Goal: Communication & Community: Participate in discussion

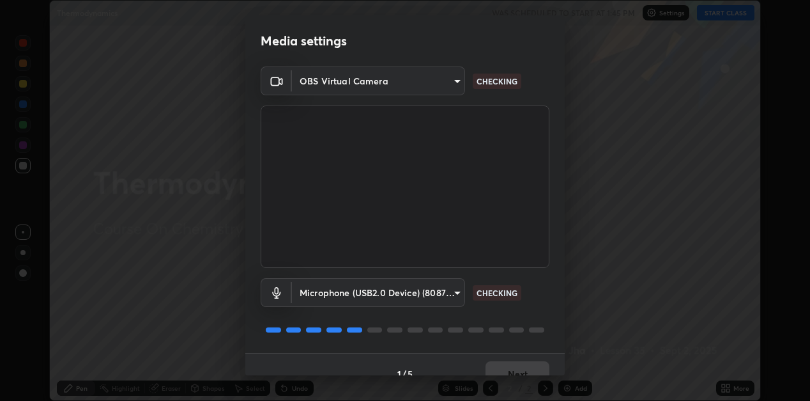
scroll to position [19, 0]
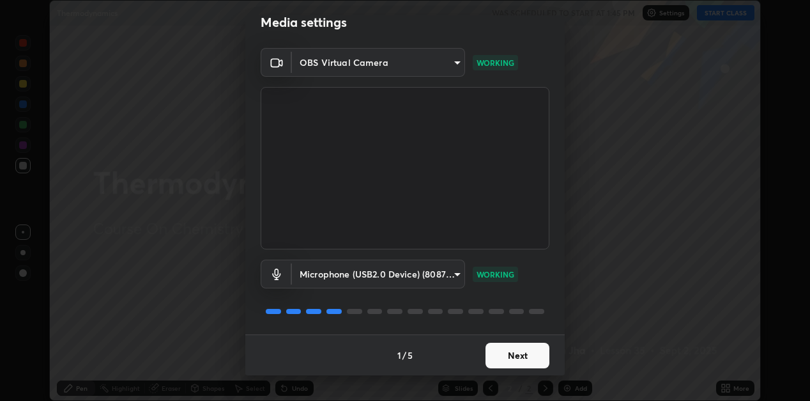
click at [510, 360] on button "Next" at bounding box center [518, 356] width 64 height 26
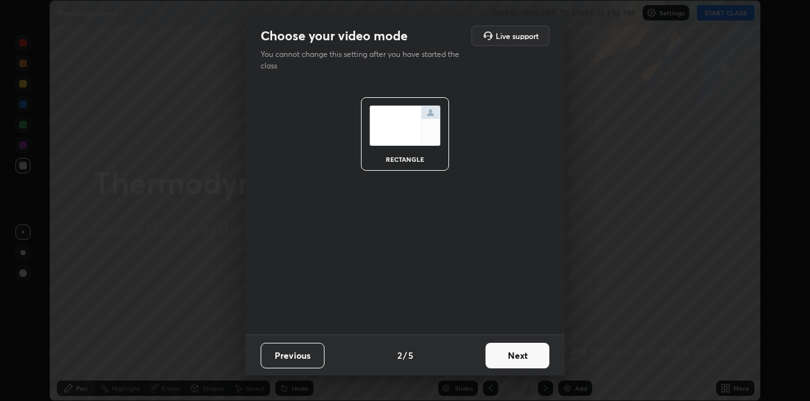
scroll to position [0, 0]
click at [511, 357] on button "Next" at bounding box center [518, 356] width 64 height 26
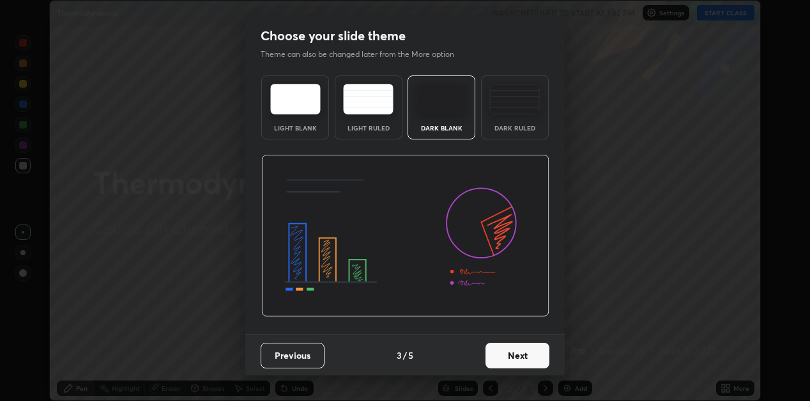
click at [511, 358] on button "Next" at bounding box center [518, 356] width 64 height 26
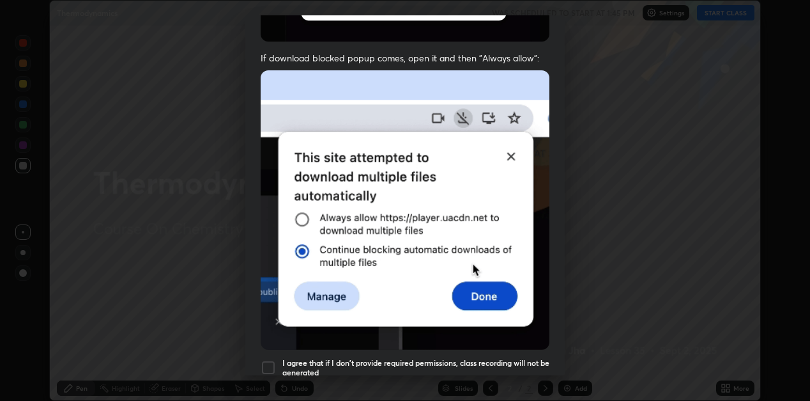
click at [271, 367] on div at bounding box center [268, 367] width 15 height 15
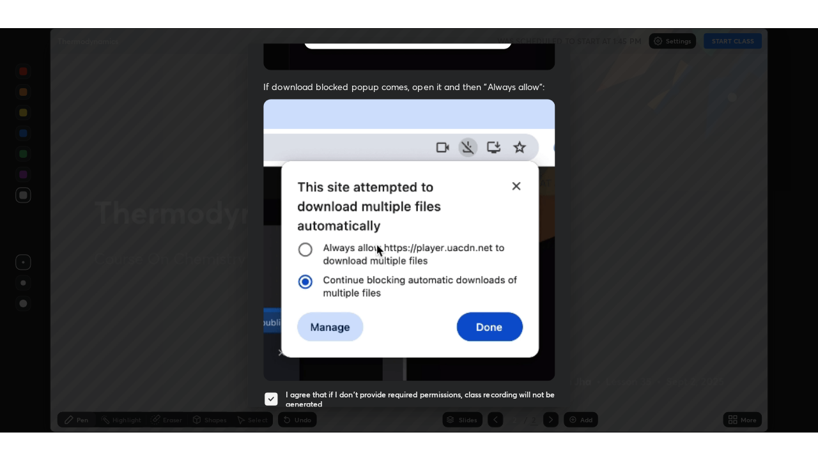
scroll to position [279, 0]
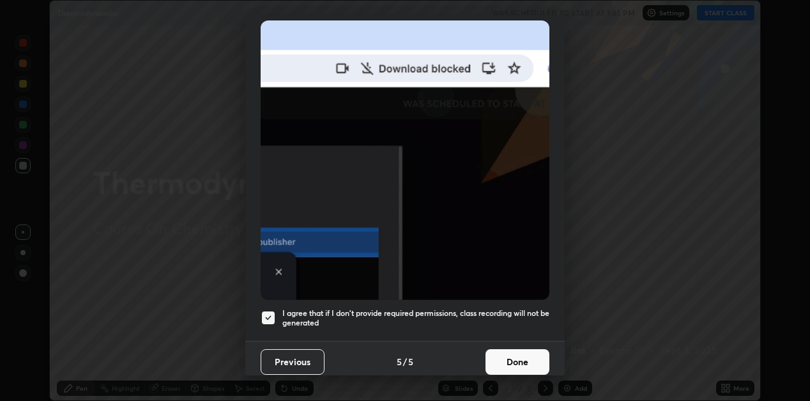
click at [510, 362] on button "Done" at bounding box center [518, 362] width 64 height 26
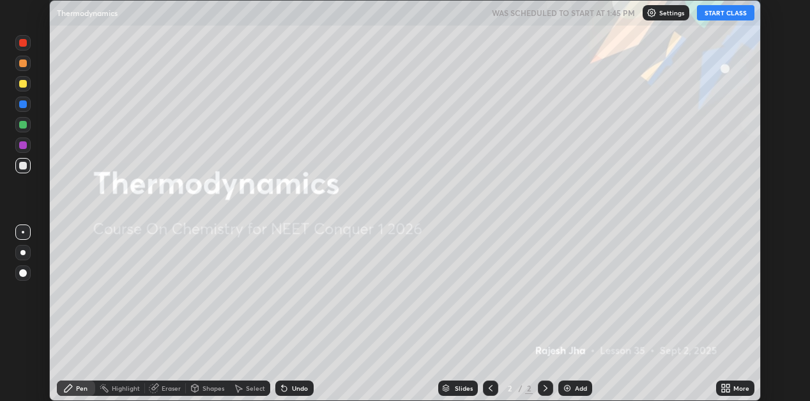
click at [732, 17] on button "START CLASS" at bounding box center [726, 12] width 58 height 15
click at [728, 386] on icon at bounding box center [728, 385] width 3 height 3
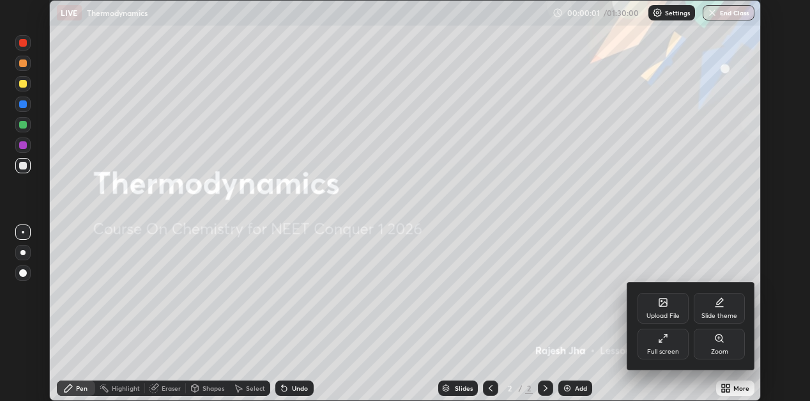
click at [674, 339] on div "Full screen" at bounding box center [663, 344] width 51 height 31
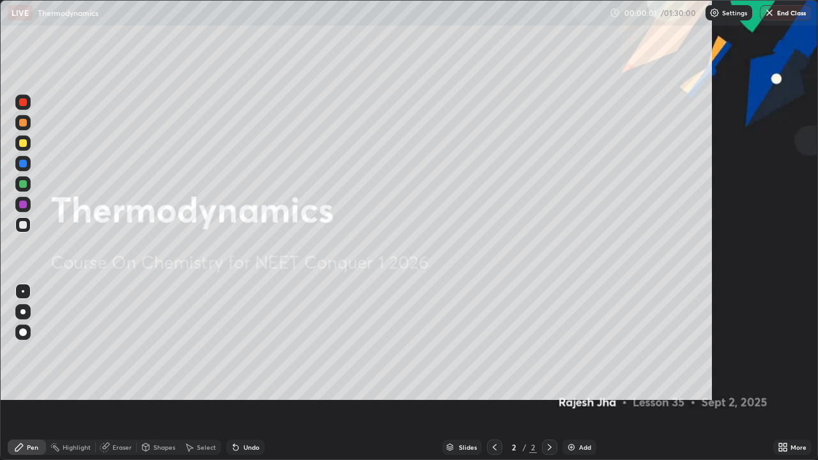
scroll to position [460, 818]
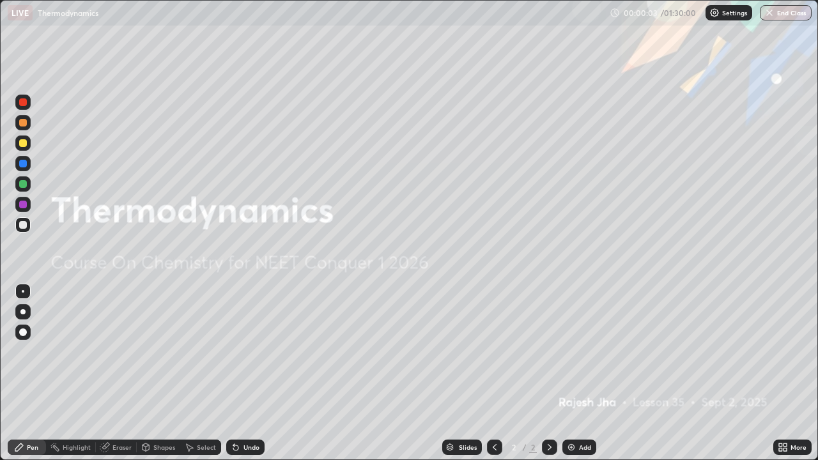
click at [578, 400] on div "Add" at bounding box center [579, 447] width 34 height 15
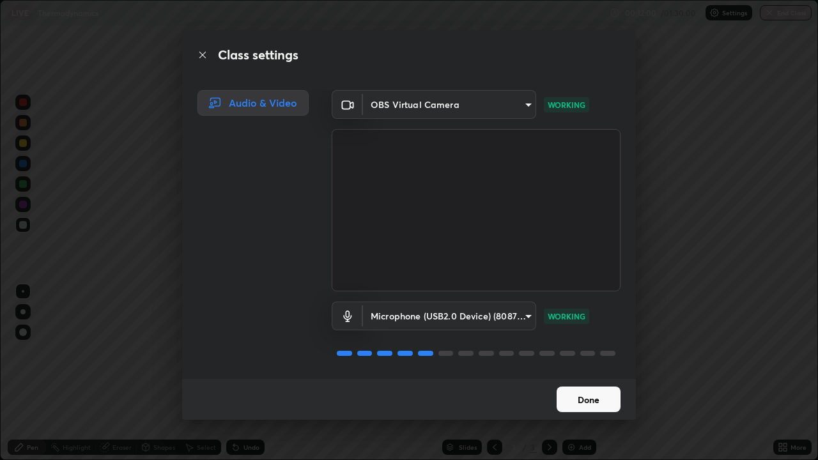
click at [584, 400] on button "Done" at bounding box center [589, 400] width 64 height 26
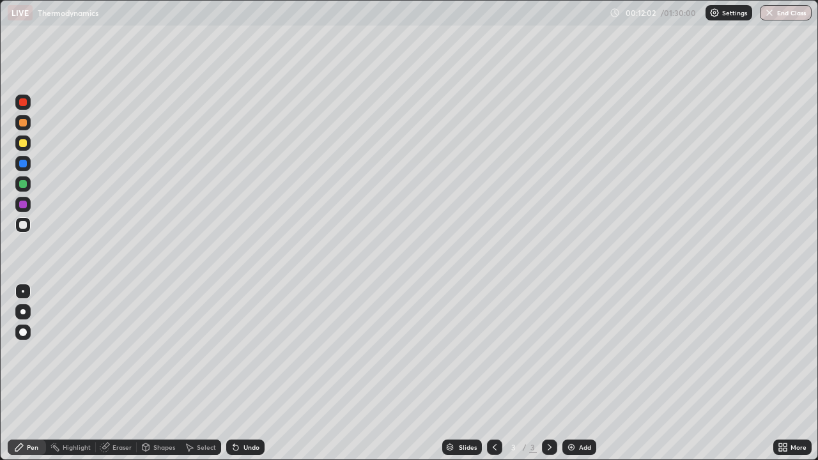
click at [116, 400] on div "Eraser" at bounding box center [121, 447] width 19 height 6
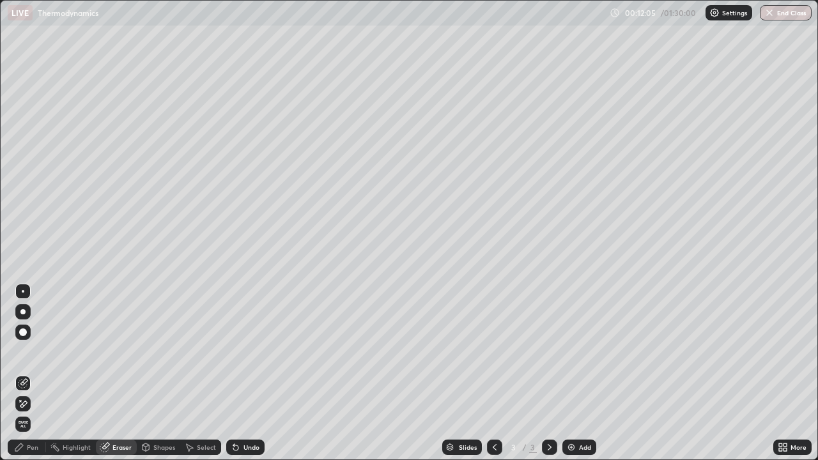
click at [23, 326] on div at bounding box center [22, 332] width 15 height 15
click at [26, 400] on div "Pen" at bounding box center [27, 447] width 38 height 15
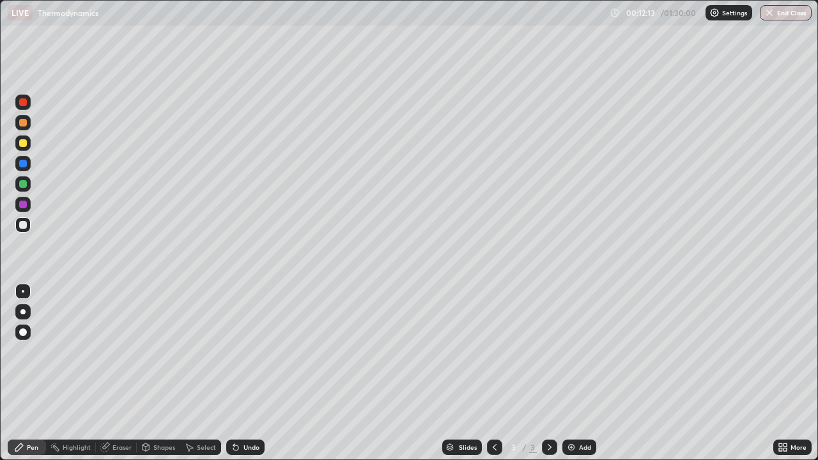
click at [22, 338] on div at bounding box center [22, 332] width 15 height 15
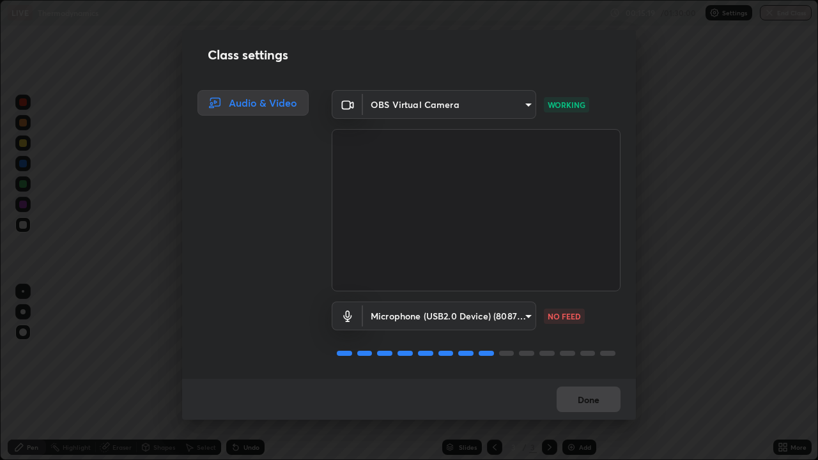
click at [593, 398] on div "Done" at bounding box center [409, 399] width 454 height 41
click at [594, 400] on div "Done" at bounding box center [409, 399] width 454 height 41
click at [594, 399] on button "Done" at bounding box center [589, 400] width 64 height 26
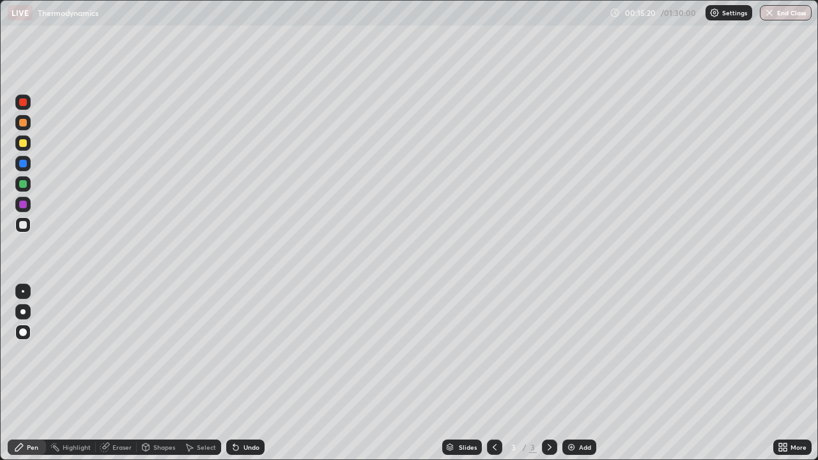
click at [592, 400] on button "Done" at bounding box center [589, 400] width 64 height 26
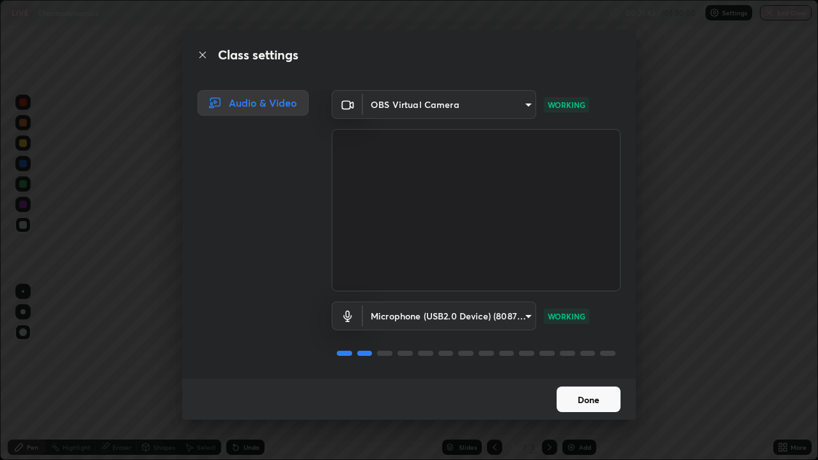
click at [587, 396] on button "Done" at bounding box center [589, 400] width 64 height 26
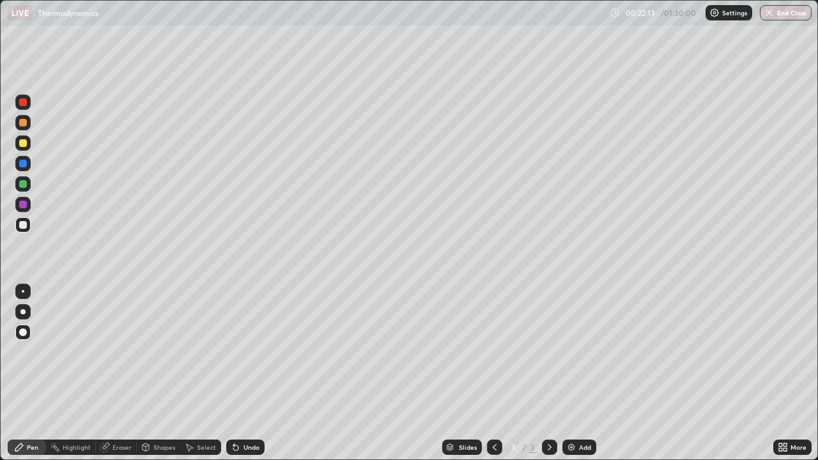
click at [22, 143] on div at bounding box center [23, 143] width 8 height 8
click at [27, 118] on div at bounding box center [22, 122] width 15 height 15
click at [20, 225] on div at bounding box center [23, 225] width 8 height 8
click at [113, 400] on div "Eraser" at bounding box center [121, 447] width 19 height 6
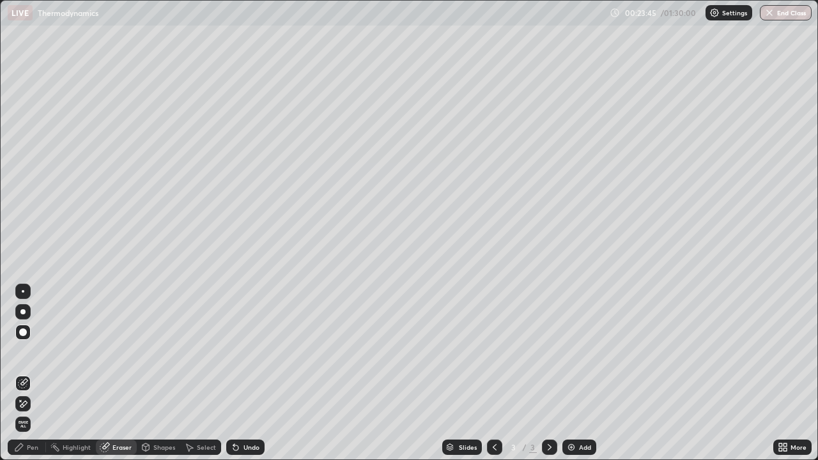
click at [36, 400] on div "Pen" at bounding box center [33, 447] width 12 height 6
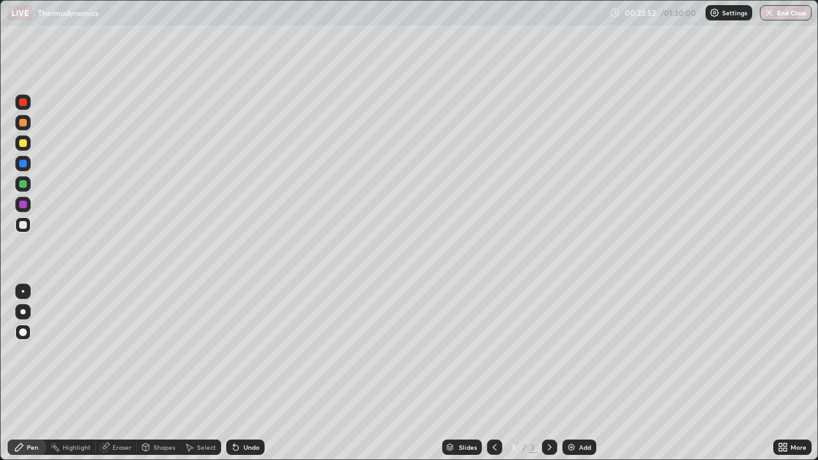
click at [19, 146] on div at bounding box center [22, 143] width 15 height 15
click at [28, 223] on div at bounding box center [22, 224] width 15 height 15
click at [123, 400] on div "Eraser" at bounding box center [121, 447] width 19 height 6
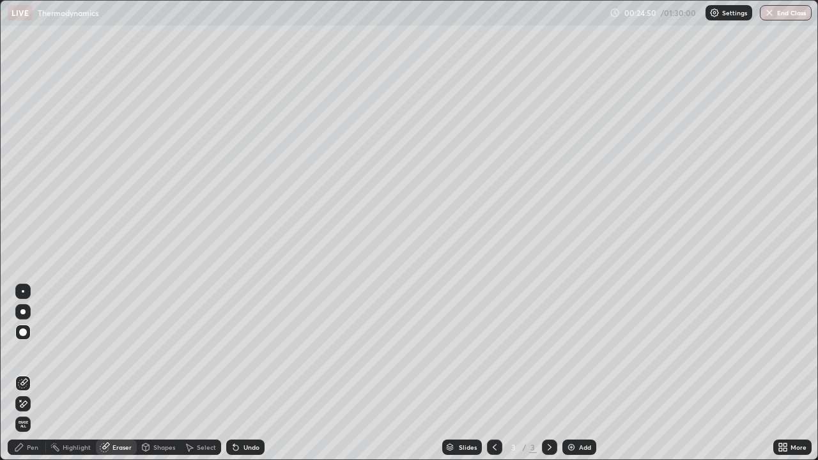
click at [34, 400] on div "Pen" at bounding box center [27, 447] width 38 height 15
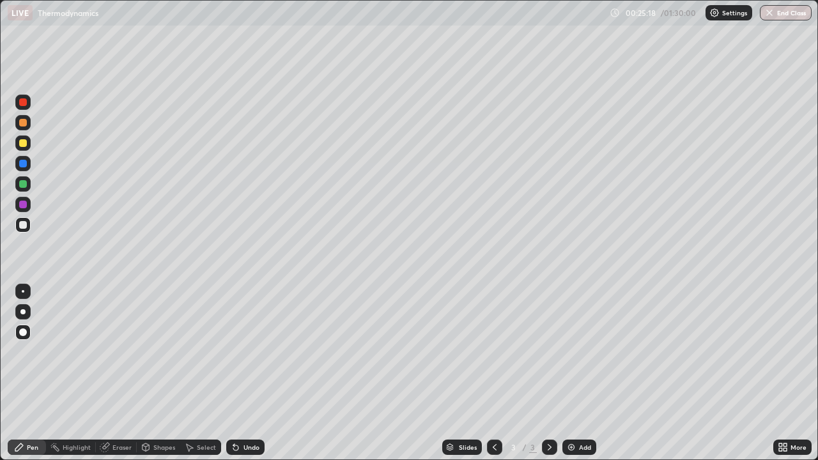
click at [24, 123] on div at bounding box center [23, 123] width 8 height 8
click at [585, 400] on div "Add" at bounding box center [585, 447] width 12 height 6
click at [17, 225] on div at bounding box center [22, 224] width 15 height 15
click at [25, 228] on div at bounding box center [23, 225] width 8 height 8
click at [577, 400] on div "Add" at bounding box center [579, 447] width 34 height 15
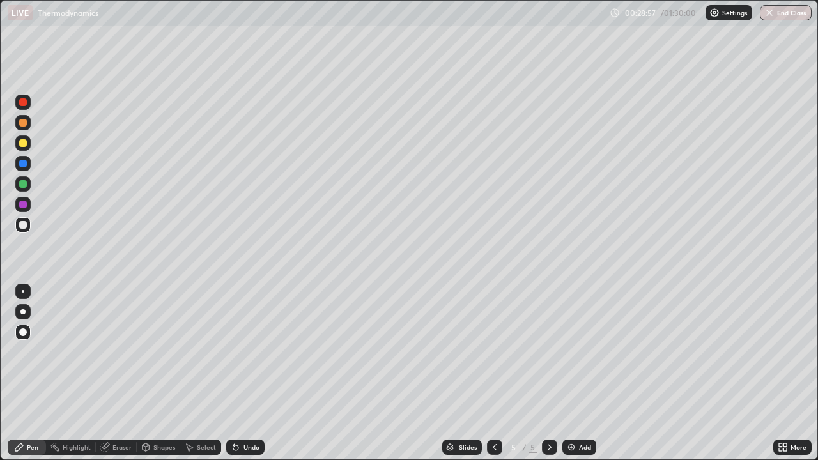
click at [22, 104] on div at bounding box center [23, 102] width 8 height 8
click at [499, 400] on div at bounding box center [494, 447] width 15 height 15
click at [23, 231] on div at bounding box center [22, 224] width 15 height 15
click at [548, 400] on icon at bounding box center [550, 447] width 10 height 10
click at [21, 125] on div at bounding box center [23, 123] width 8 height 8
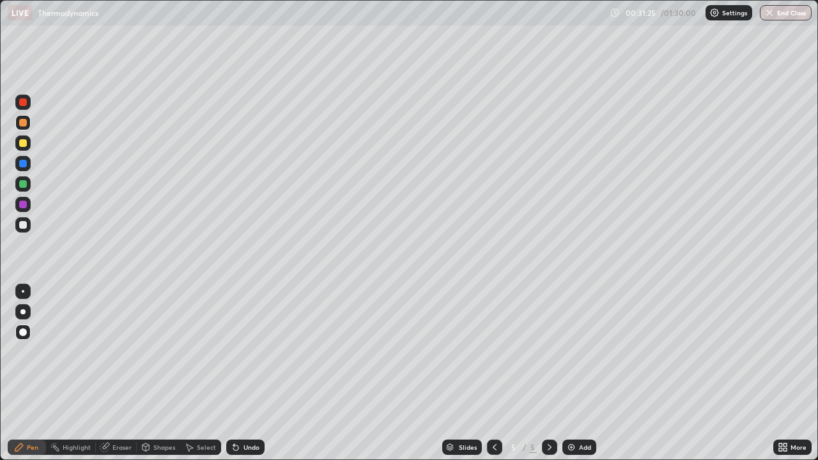
click at [20, 104] on div at bounding box center [23, 102] width 8 height 8
click at [493, 400] on icon at bounding box center [495, 447] width 10 height 10
click at [29, 187] on div at bounding box center [22, 183] width 15 height 15
click at [551, 400] on icon at bounding box center [550, 447] width 10 height 10
click at [20, 228] on div at bounding box center [23, 225] width 8 height 8
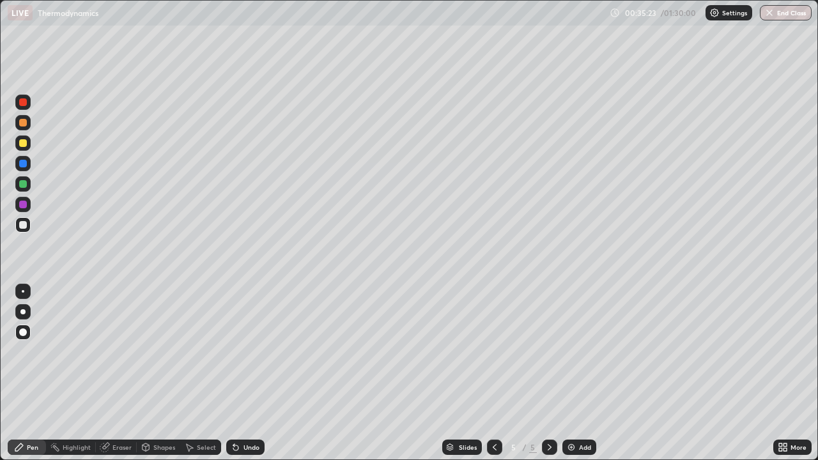
click at [22, 141] on div at bounding box center [23, 143] width 8 height 8
click at [123, 400] on div "Eraser" at bounding box center [116, 447] width 41 height 15
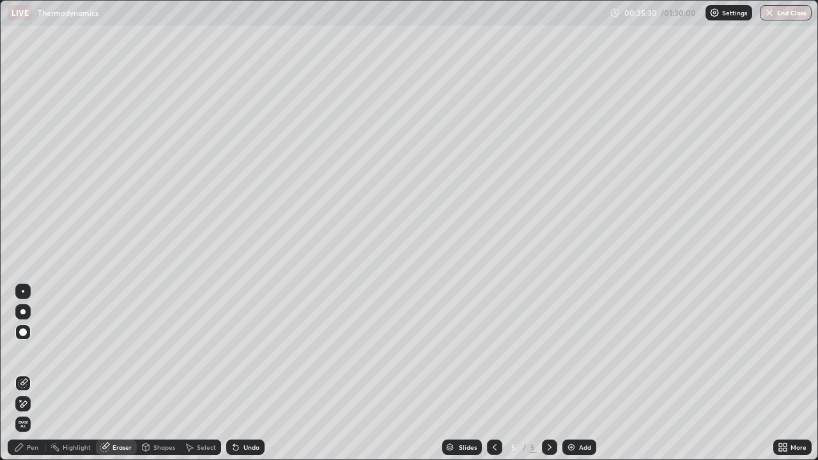
click at [29, 400] on div "Pen" at bounding box center [27, 447] width 38 height 15
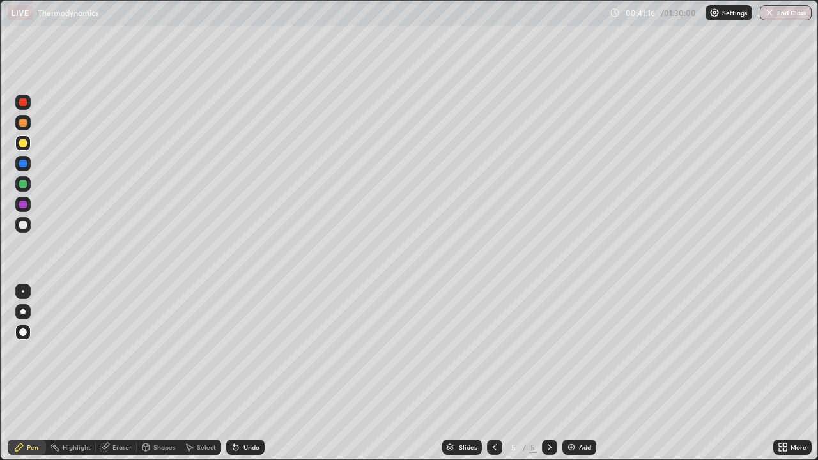
click at [20, 120] on div at bounding box center [23, 123] width 8 height 8
click at [139, 400] on div "Shapes" at bounding box center [158, 448] width 43 height 26
click at [27, 400] on div "Pen" at bounding box center [33, 447] width 12 height 6
click at [118, 400] on div "Eraser" at bounding box center [121, 447] width 19 height 6
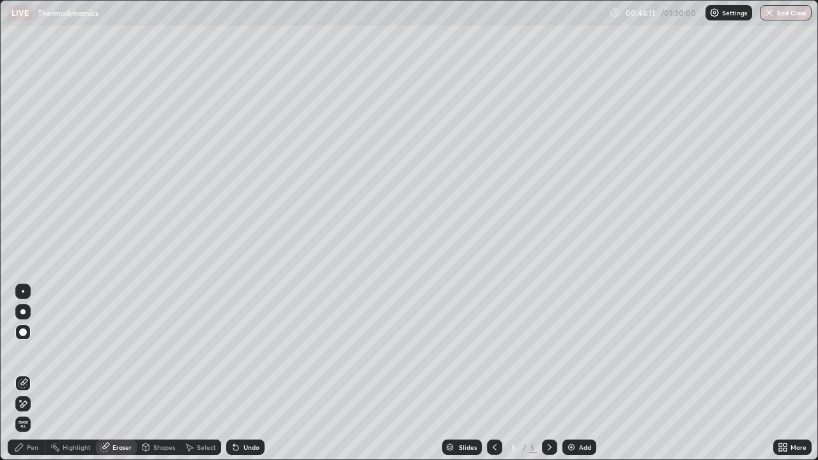
click at [29, 400] on div "Pen" at bounding box center [27, 447] width 38 height 15
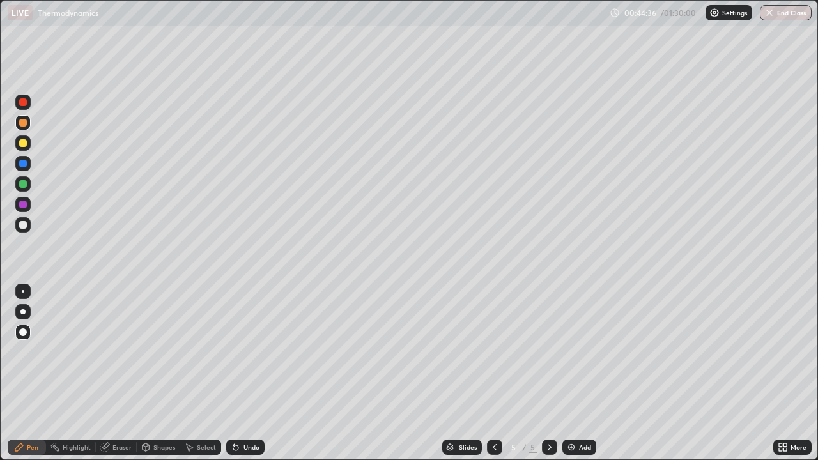
click at [582, 400] on div "Add" at bounding box center [585, 447] width 12 height 6
click at [35, 72] on div "Erase all" at bounding box center [23, 230] width 31 height 409
click at [157, 400] on div "Shapes" at bounding box center [164, 447] width 22 height 6
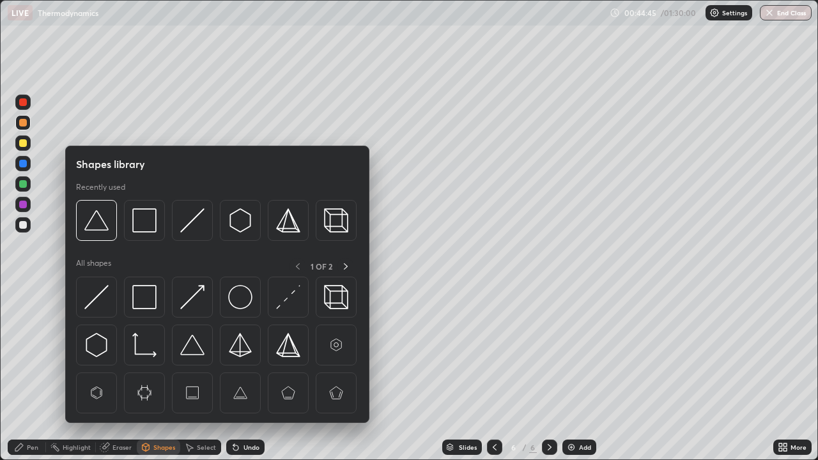
click at [31, 400] on div "Pen" at bounding box center [33, 447] width 12 height 6
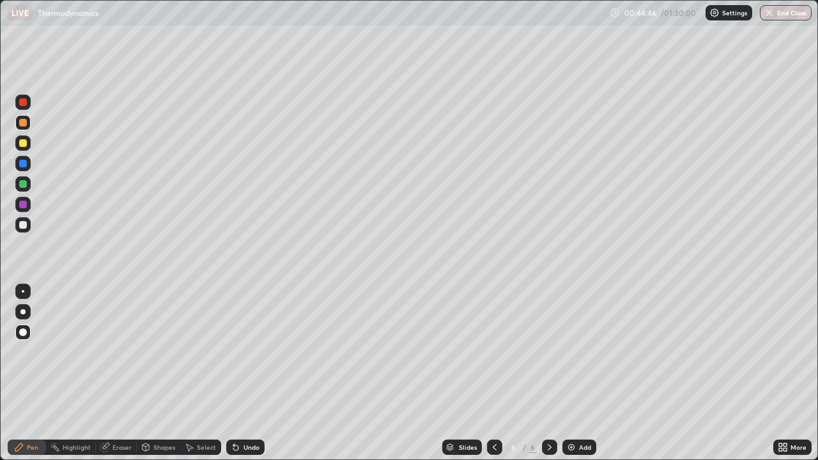
click at [105, 400] on icon at bounding box center [104, 448] width 8 height 8
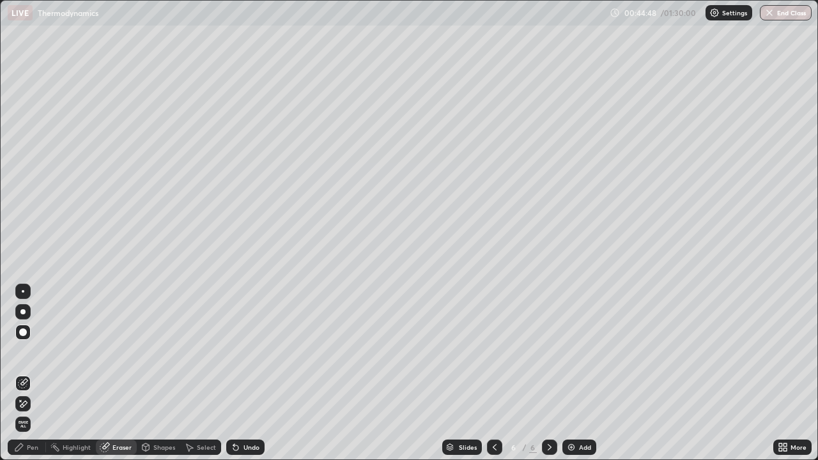
click at [20, 400] on icon at bounding box center [20, 400] width 1 height 1
click at [27, 400] on div "Pen" at bounding box center [33, 447] width 12 height 6
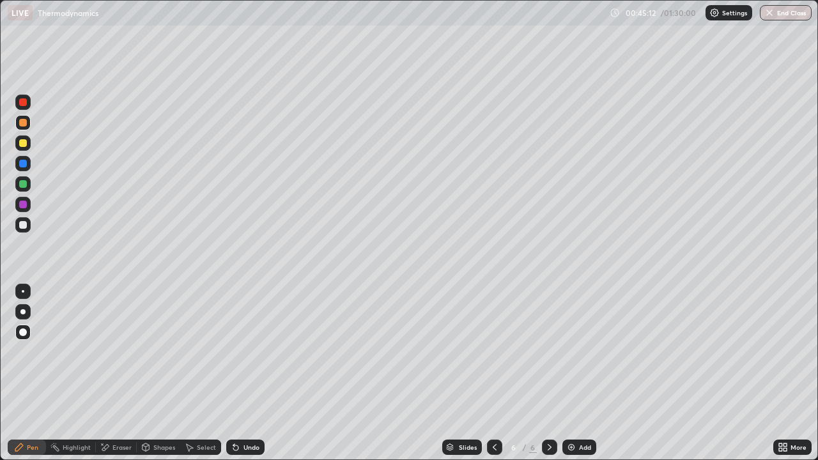
click at [21, 223] on div at bounding box center [23, 225] width 8 height 8
click at [76, 400] on div "Highlight" at bounding box center [77, 447] width 28 height 6
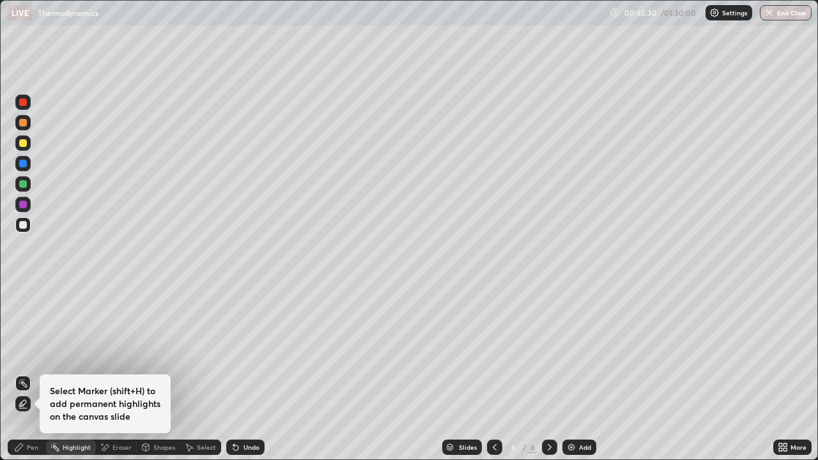
click at [117, 400] on div "Eraser" at bounding box center [121, 447] width 19 height 6
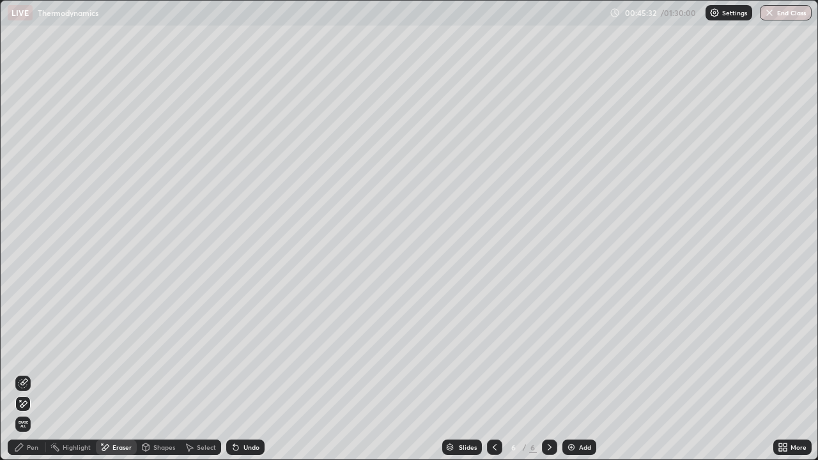
click at [29, 400] on div "Pen" at bounding box center [33, 447] width 12 height 6
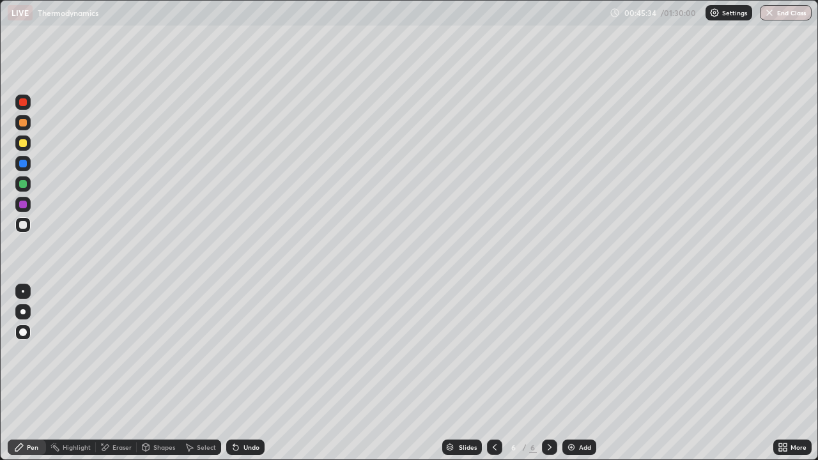
click at [122, 400] on div "Eraser" at bounding box center [121, 447] width 19 height 6
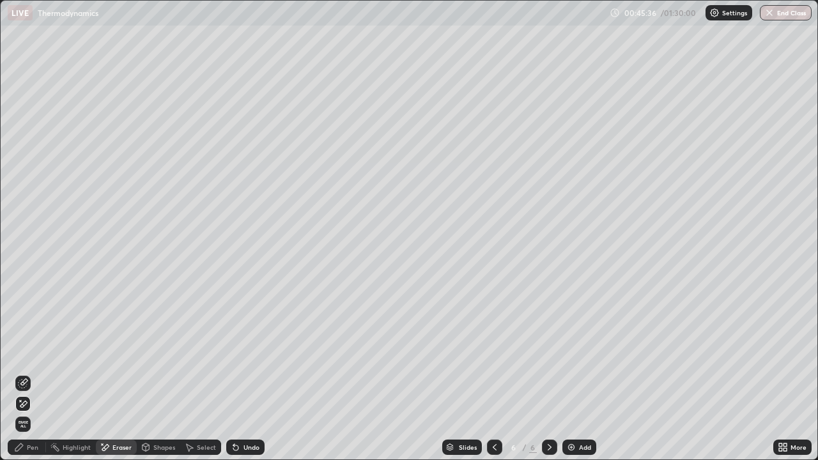
click at [38, 400] on div "Pen" at bounding box center [27, 447] width 38 height 15
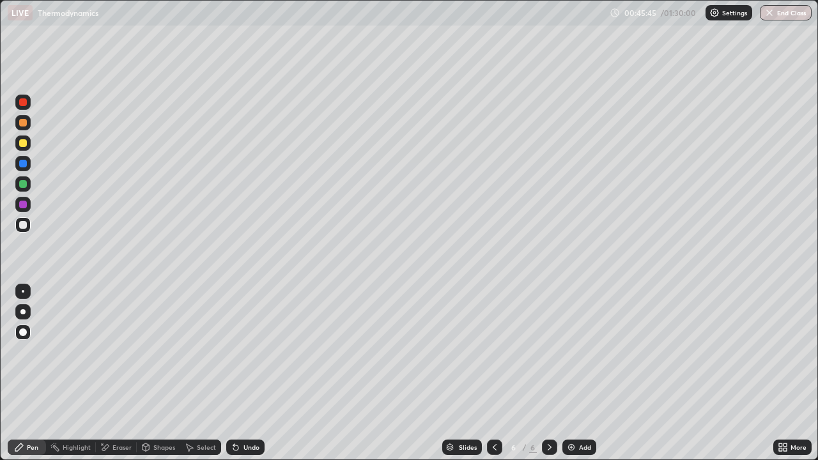
click at [20, 123] on div at bounding box center [23, 123] width 8 height 8
click at [25, 224] on div at bounding box center [23, 225] width 8 height 8
click at [577, 400] on div "Add" at bounding box center [579, 447] width 34 height 15
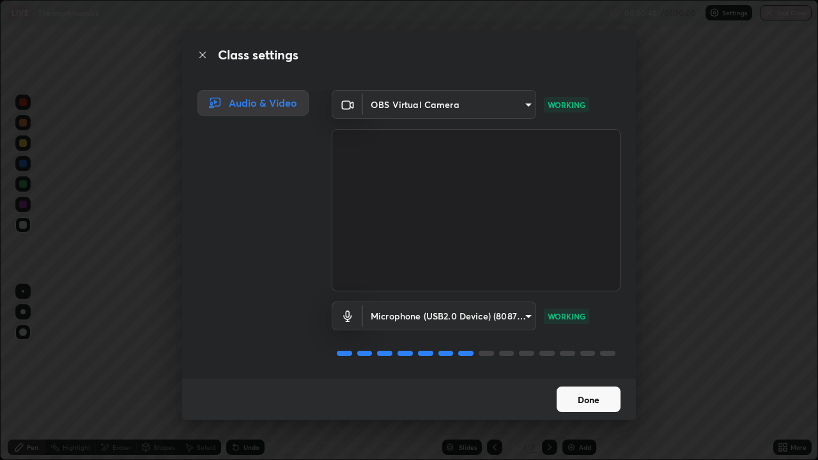
click at [586, 398] on button "Done" at bounding box center [589, 400] width 64 height 26
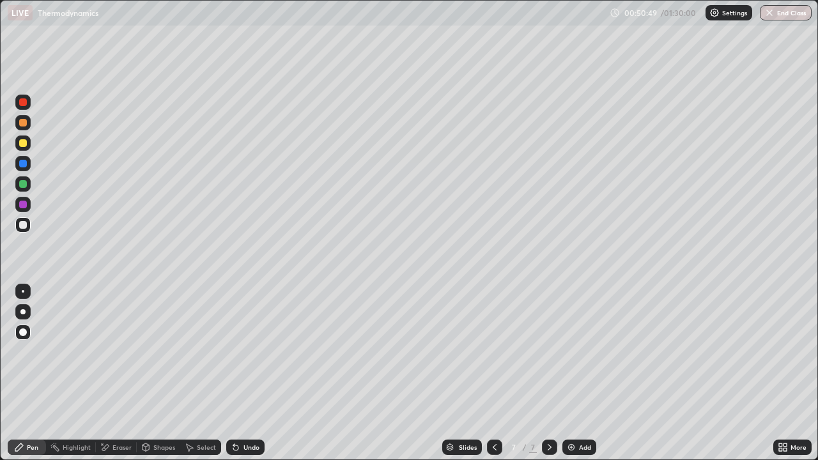
click at [570, 400] on img at bounding box center [571, 447] width 10 height 10
click at [23, 124] on div at bounding box center [23, 123] width 8 height 8
click at [493, 400] on icon at bounding box center [495, 447] width 10 height 10
click at [548, 400] on icon at bounding box center [550, 447] width 10 height 10
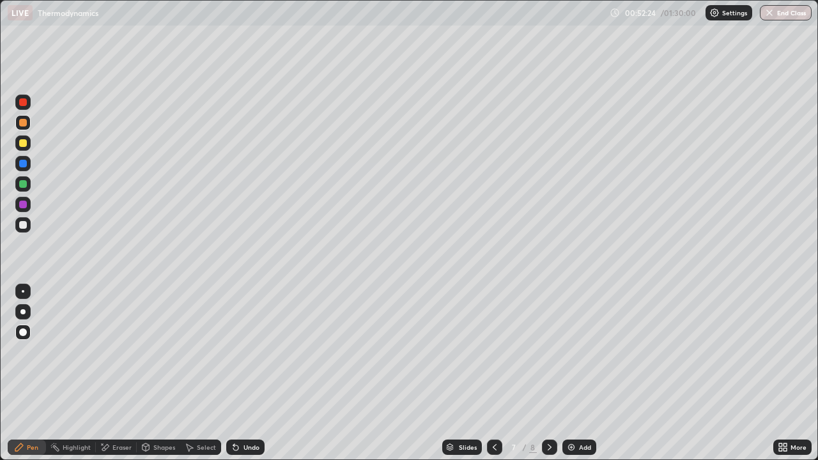
click at [550, 400] on icon at bounding box center [550, 447] width 4 height 6
click at [115, 400] on div "Eraser" at bounding box center [121, 447] width 19 height 6
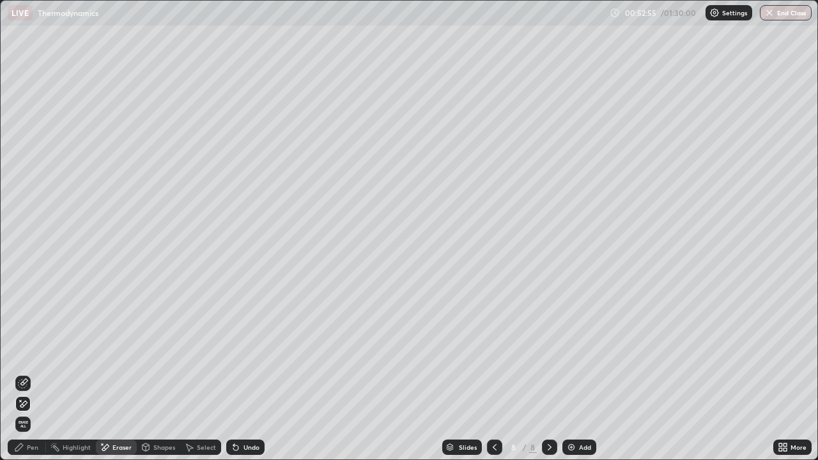
click at [36, 400] on div "Pen" at bounding box center [33, 447] width 12 height 6
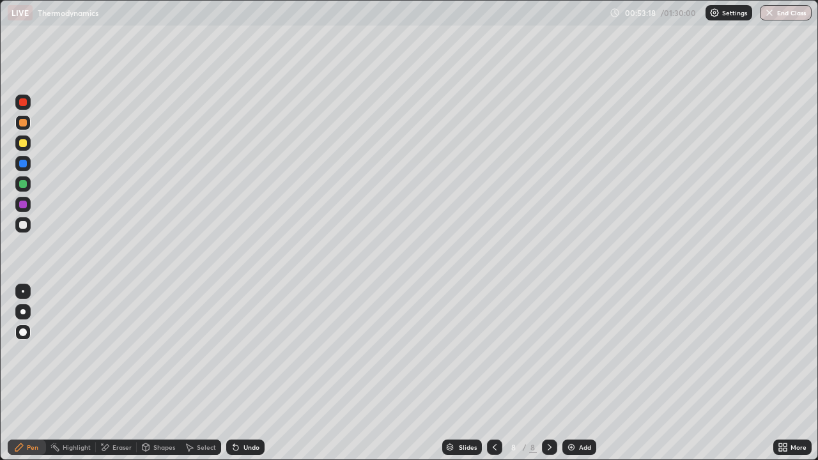
click at [24, 222] on div at bounding box center [23, 225] width 8 height 8
click at [574, 400] on img at bounding box center [571, 447] width 10 height 10
click at [28, 180] on div at bounding box center [22, 183] width 15 height 15
click at [122, 400] on div "Eraser" at bounding box center [121, 447] width 19 height 6
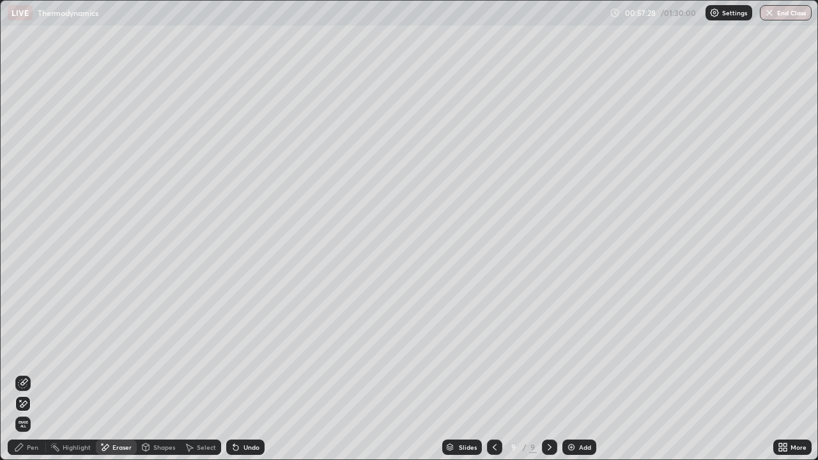
click at [30, 400] on div "Pen" at bounding box center [33, 447] width 12 height 6
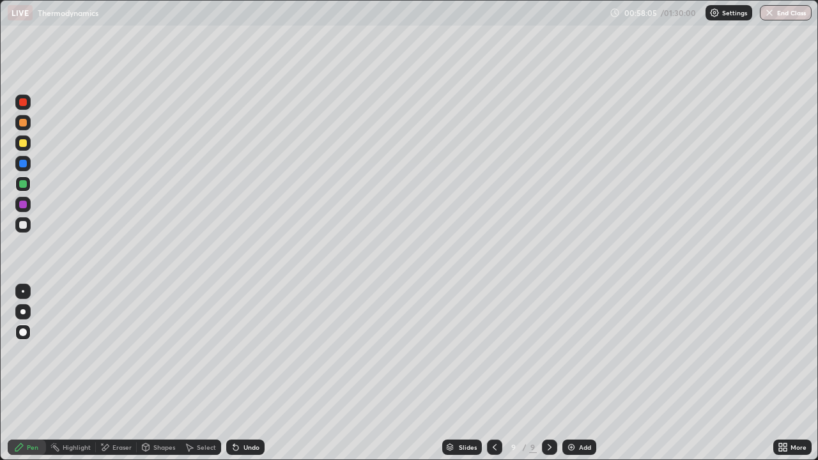
click at [111, 400] on div "Eraser" at bounding box center [116, 447] width 41 height 15
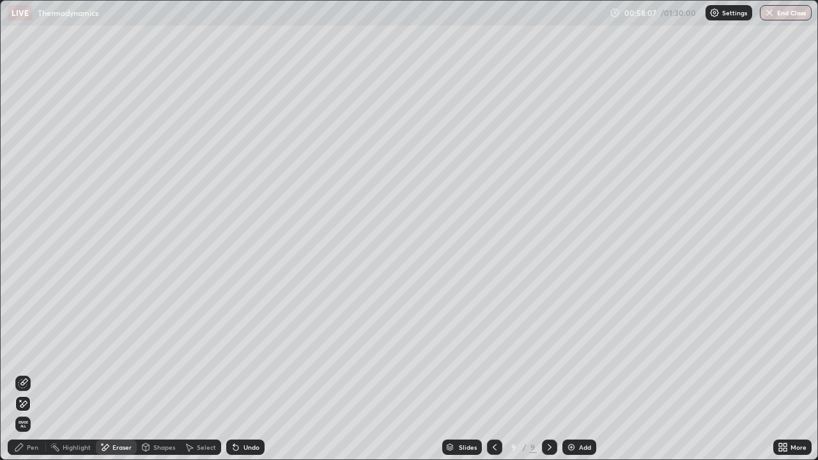
click at [34, 400] on div "Pen" at bounding box center [27, 447] width 38 height 15
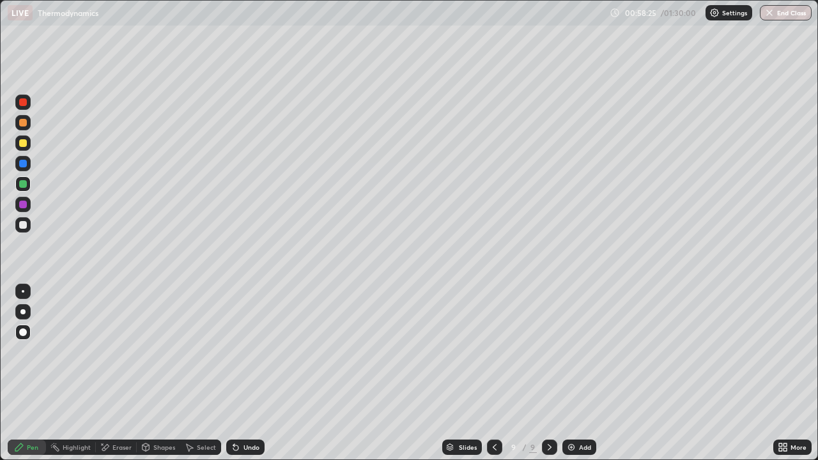
click at [123, 400] on div "Eraser" at bounding box center [121, 447] width 19 height 6
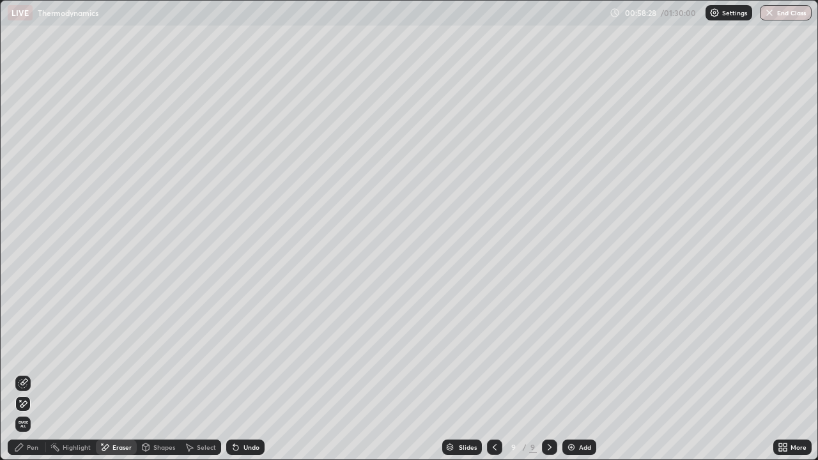
click at [29, 400] on div "Pen" at bounding box center [33, 447] width 12 height 6
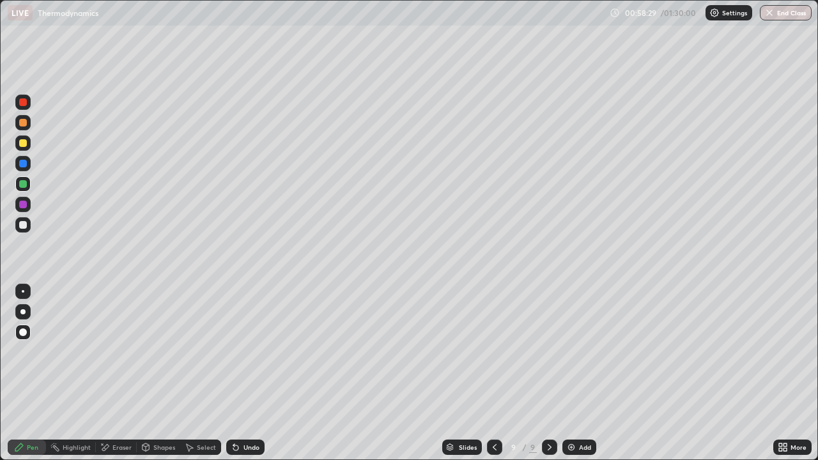
click at [580, 400] on div "Add" at bounding box center [585, 447] width 12 height 6
click at [22, 146] on div at bounding box center [23, 143] width 8 height 8
click at [24, 121] on div at bounding box center [23, 123] width 8 height 8
click at [116, 400] on div "Eraser" at bounding box center [116, 447] width 41 height 15
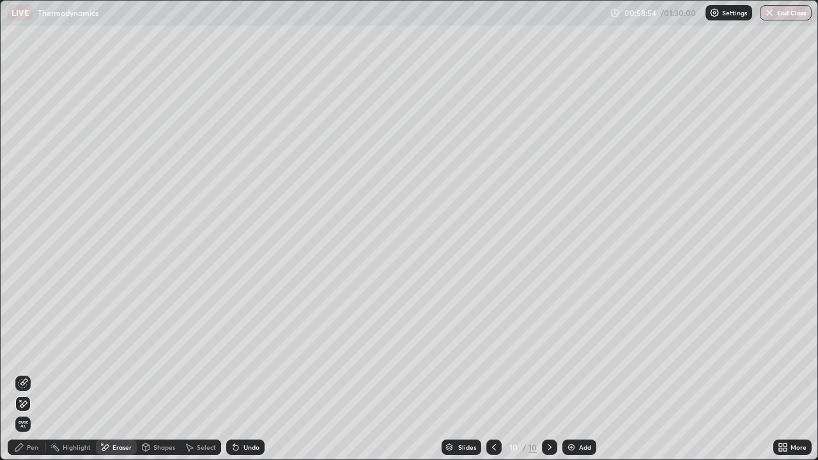
click at [31, 400] on div "Pen" at bounding box center [33, 447] width 12 height 6
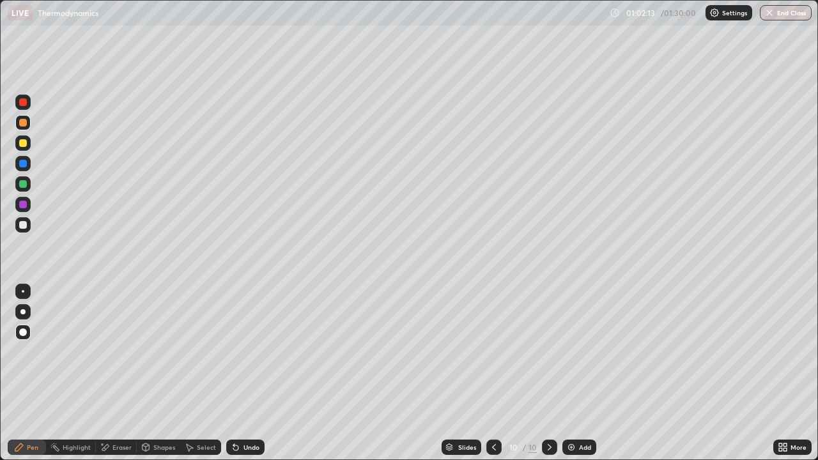
click at [575, 400] on img at bounding box center [571, 447] width 10 height 10
click at [493, 400] on icon at bounding box center [495, 447] width 10 height 10
click at [548, 400] on icon at bounding box center [550, 447] width 4 height 6
click at [116, 400] on div "Eraser" at bounding box center [116, 447] width 41 height 15
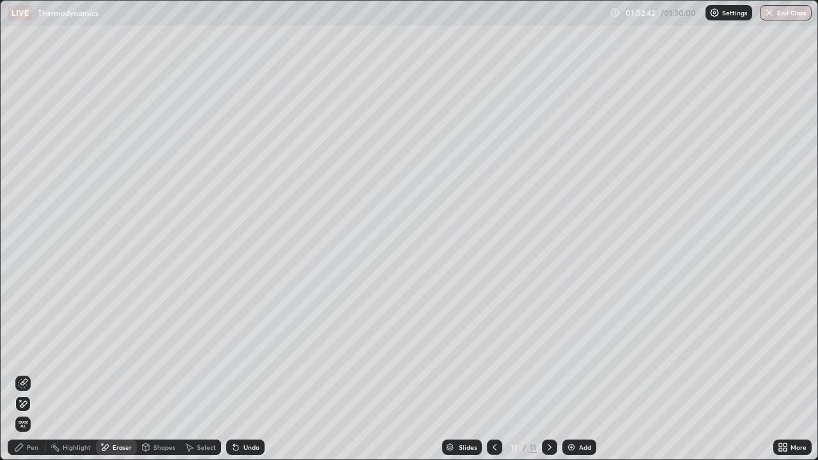
click at [40, 400] on div "Pen" at bounding box center [27, 447] width 38 height 15
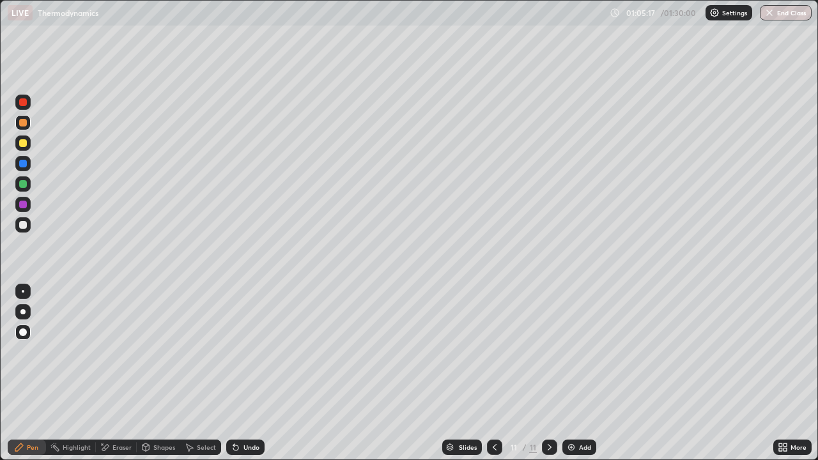
click at [569, 400] on img at bounding box center [571, 447] width 10 height 10
click at [493, 400] on icon at bounding box center [495, 447] width 10 height 10
click at [25, 223] on div at bounding box center [23, 225] width 8 height 8
click at [548, 400] on icon at bounding box center [550, 447] width 10 height 10
click at [23, 124] on div at bounding box center [23, 123] width 8 height 8
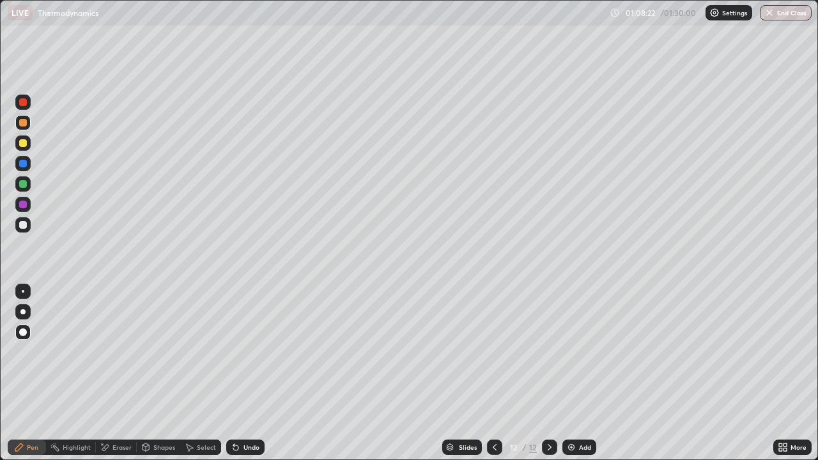
click at [22, 146] on div at bounding box center [23, 143] width 8 height 8
click at [493, 400] on icon at bounding box center [495, 447] width 10 height 10
click at [548, 400] on icon at bounding box center [550, 447] width 10 height 10
click at [116, 400] on div "Eraser" at bounding box center [121, 447] width 19 height 6
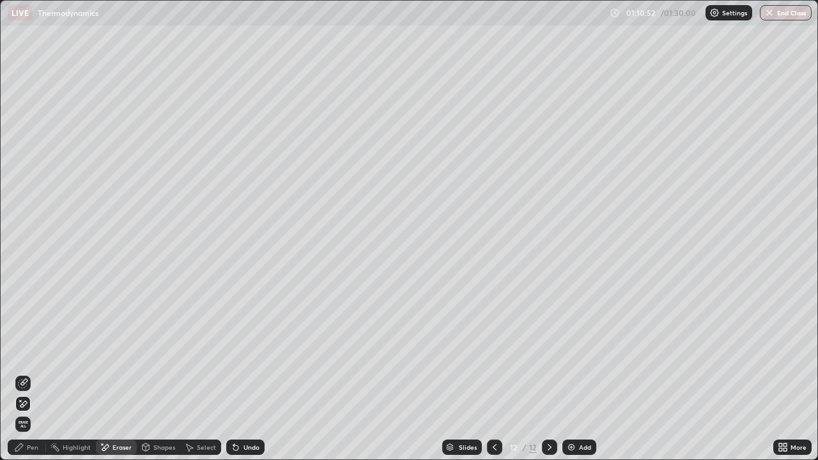
click at [31, 400] on div "Pen" at bounding box center [33, 447] width 12 height 6
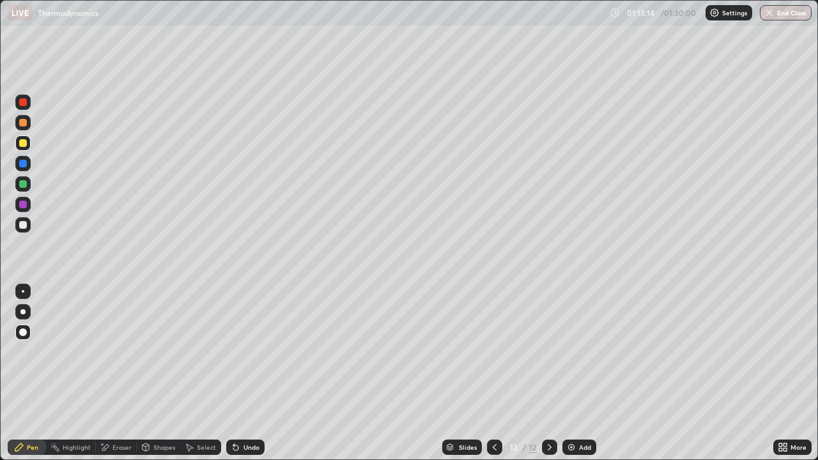
click at [582, 400] on div "Add" at bounding box center [585, 447] width 12 height 6
click at [27, 229] on div at bounding box center [22, 224] width 15 height 15
click at [576, 400] on div "Add" at bounding box center [579, 447] width 34 height 15
click at [22, 144] on div at bounding box center [23, 143] width 8 height 8
click at [574, 400] on img at bounding box center [571, 447] width 10 height 10
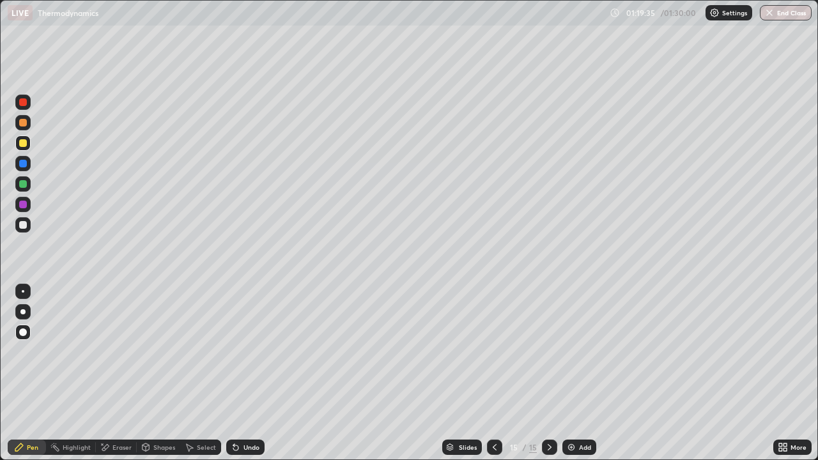
click at [497, 400] on div at bounding box center [494, 447] width 15 height 15
click at [112, 400] on div "Eraser" at bounding box center [121, 447] width 19 height 6
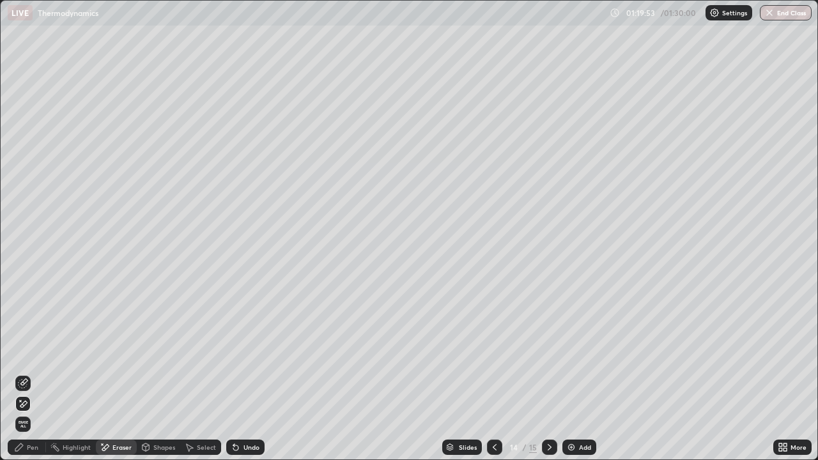
click at [33, 400] on div "Pen" at bounding box center [27, 447] width 38 height 15
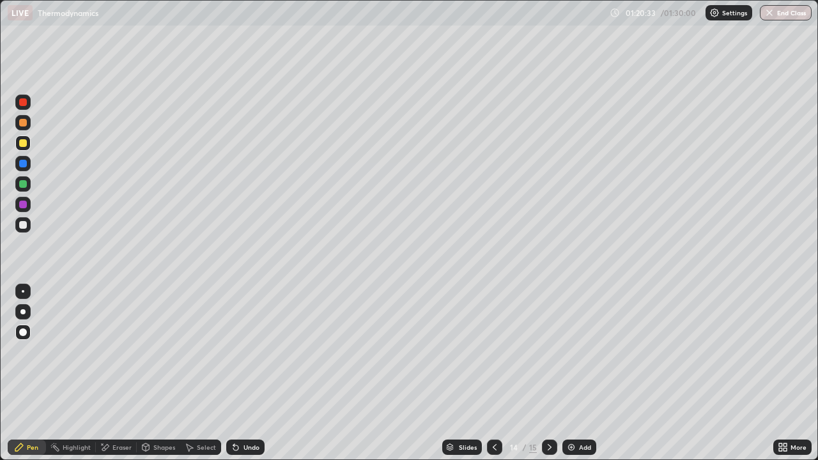
click at [21, 228] on div at bounding box center [23, 225] width 8 height 8
click at [580, 400] on div "Add" at bounding box center [585, 447] width 12 height 6
click at [494, 400] on icon at bounding box center [495, 447] width 10 height 10
click at [543, 400] on div at bounding box center [549, 447] width 15 height 15
click at [555, 400] on div at bounding box center [549, 447] width 15 height 15
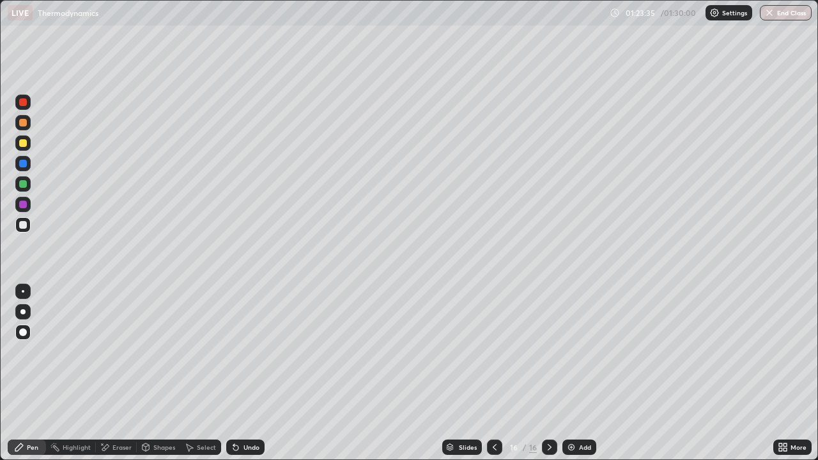
click at [24, 183] on div at bounding box center [23, 184] width 8 height 8
click at [573, 400] on div "Add" at bounding box center [579, 447] width 34 height 15
click at [20, 143] on div at bounding box center [23, 143] width 8 height 8
click at [119, 400] on div "Eraser" at bounding box center [121, 447] width 19 height 6
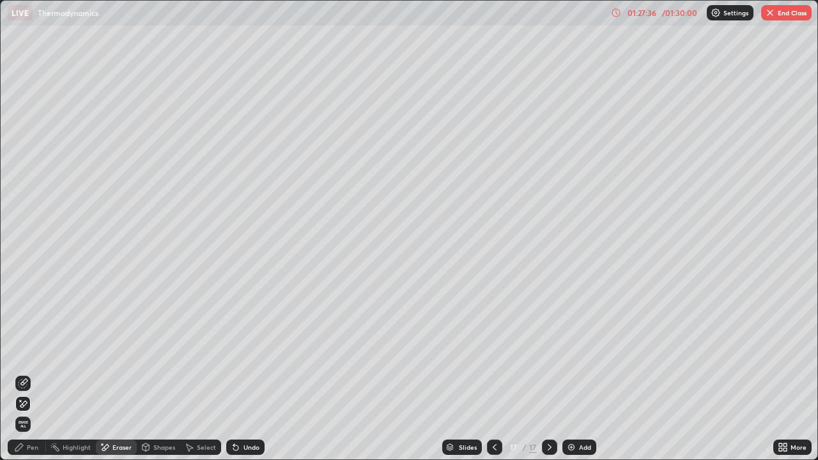
click at [35, 400] on div "Pen" at bounding box center [27, 447] width 38 height 15
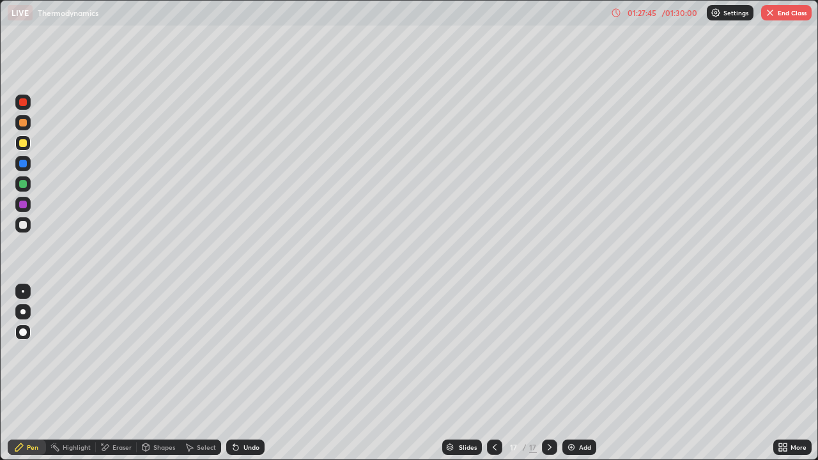
click at [794, 14] on button "End Class" at bounding box center [786, 12] width 50 height 15
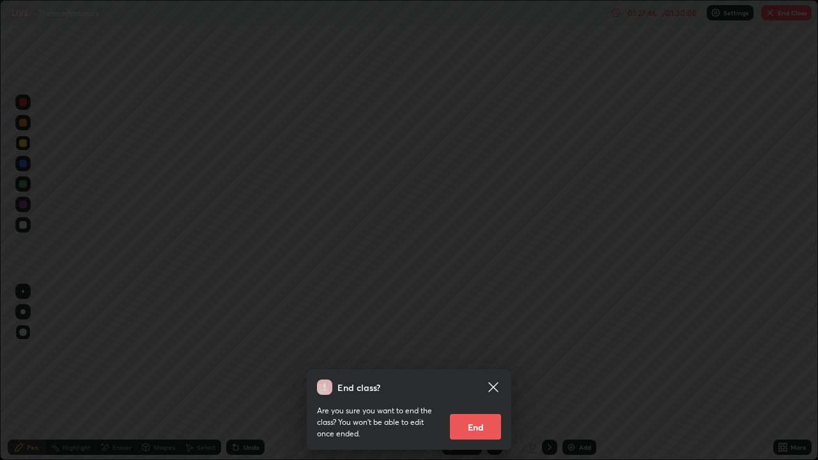
click at [575, 396] on div "End class? Are you sure you want to end the class? You won’t be able to edit on…" at bounding box center [409, 230] width 818 height 460
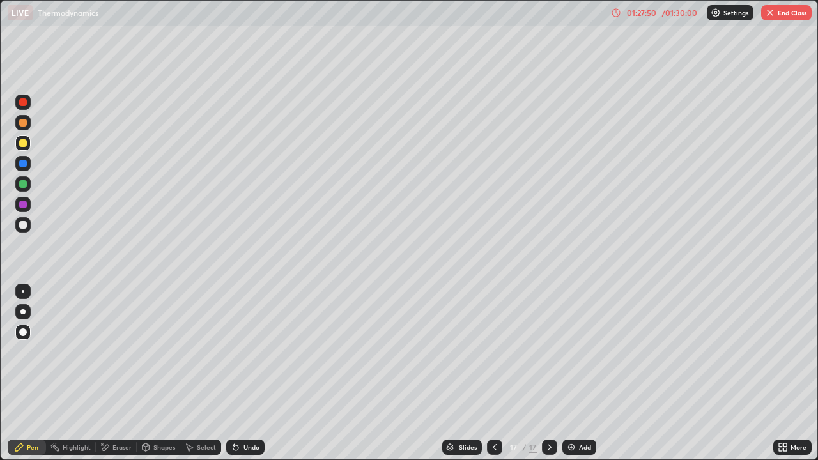
click at [791, 14] on button "End Class" at bounding box center [786, 12] width 50 height 15
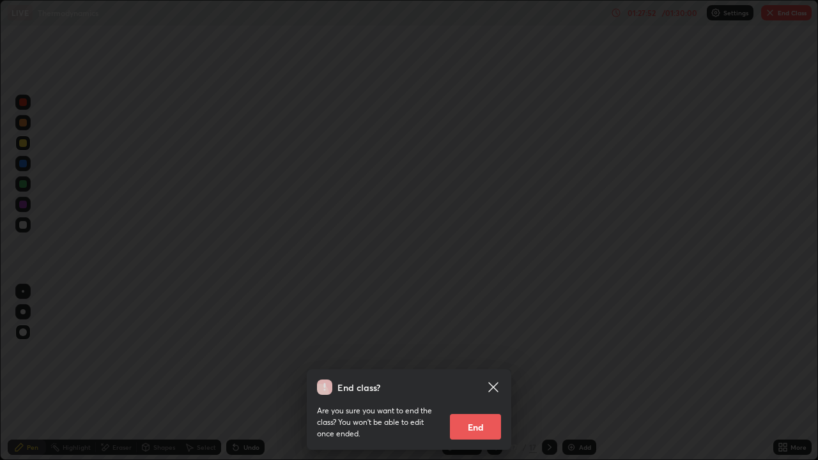
click at [598, 357] on div "End class? Are you sure you want to end the class? You won’t be able to edit on…" at bounding box center [409, 230] width 818 height 460
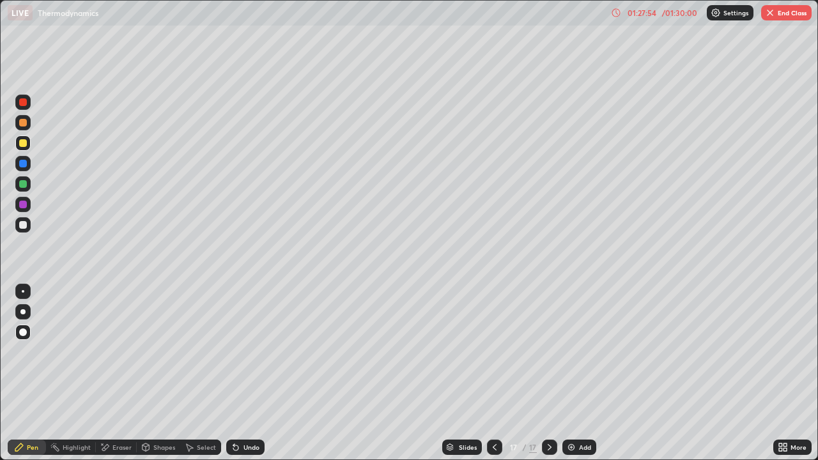
click at [792, 14] on button "End Class" at bounding box center [786, 12] width 50 height 15
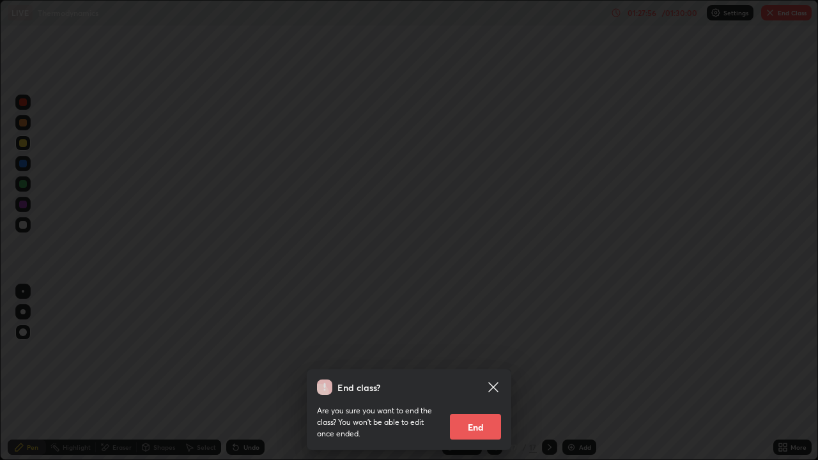
click at [605, 384] on div "End class? Are you sure you want to end the class? You won’t be able to edit on…" at bounding box center [409, 230] width 818 height 460
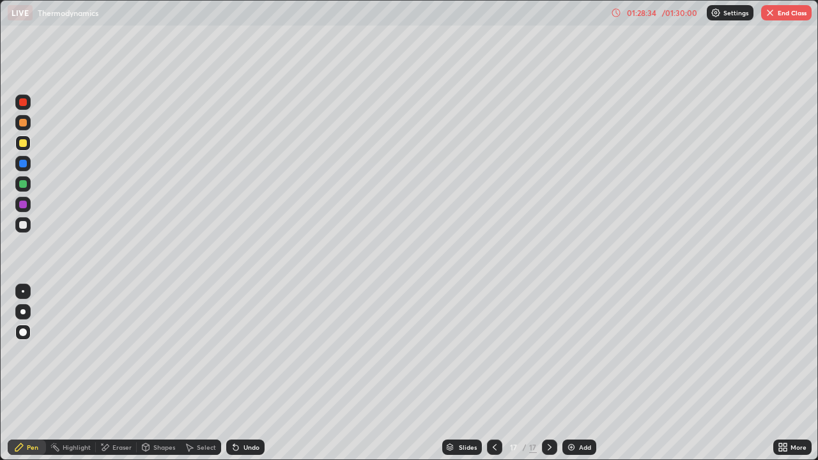
click at [789, 12] on button "End Class" at bounding box center [786, 12] width 50 height 15
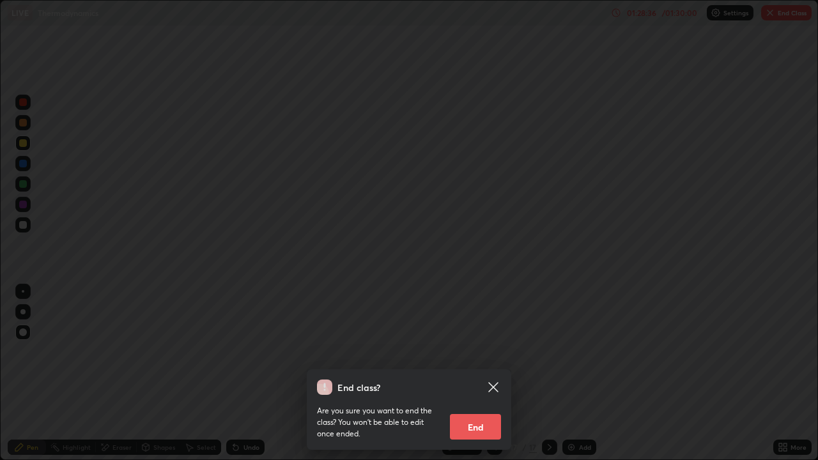
click at [628, 400] on div "End class? Are you sure you want to end the class? You won’t be able to edit on…" at bounding box center [409, 230] width 818 height 460
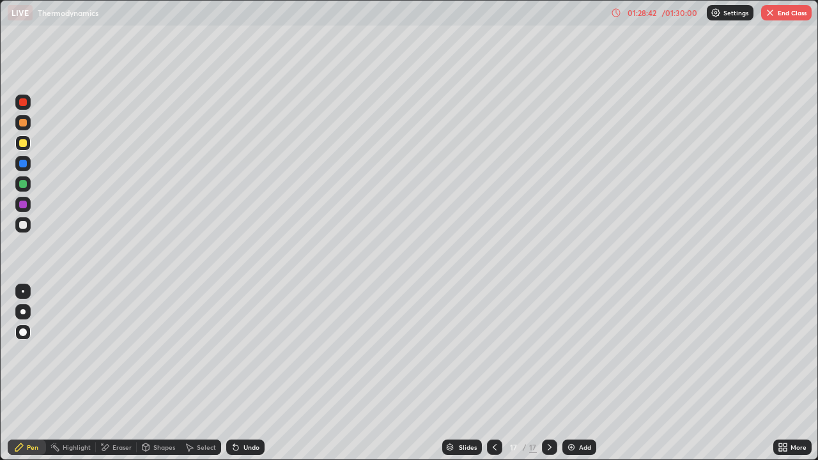
click at [789, 13] on button "End Class" at bounding box center [786, 12] width 50 height 15
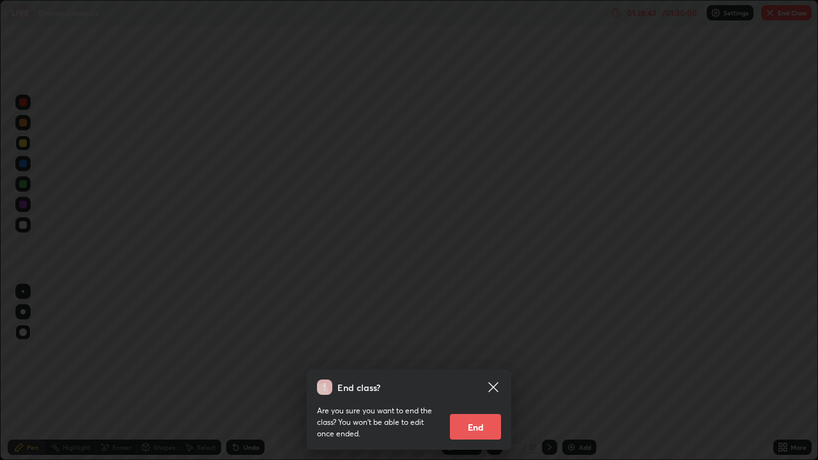
click at [479, 400] on button "End" at bounding box center [475, 427] width 51 height 26
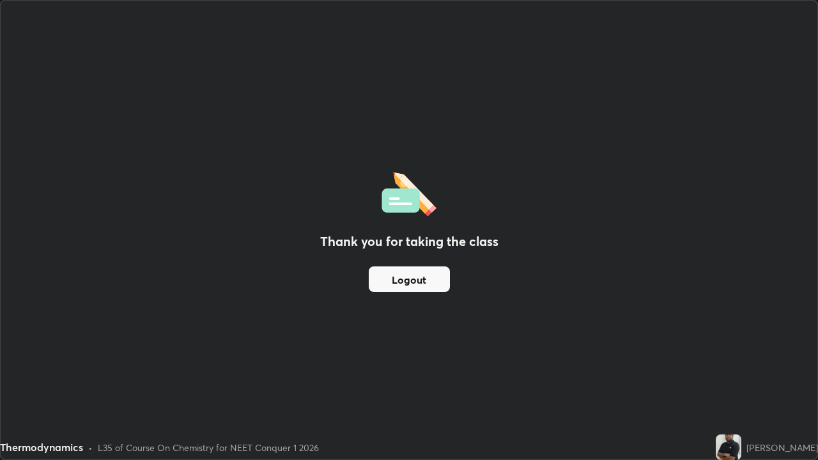
click at [614, 387] on div "Thank you for taking the class Logout" at bounding box center [409, 230] width 817 height 459
